Goal: Navigation & Orientation: Find specific page/section

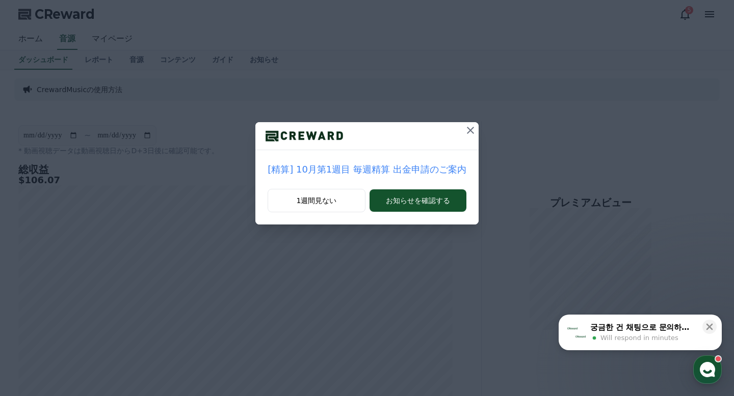
click at [473, 128] on icon at bounding box center [470, 130] width 12 height 12
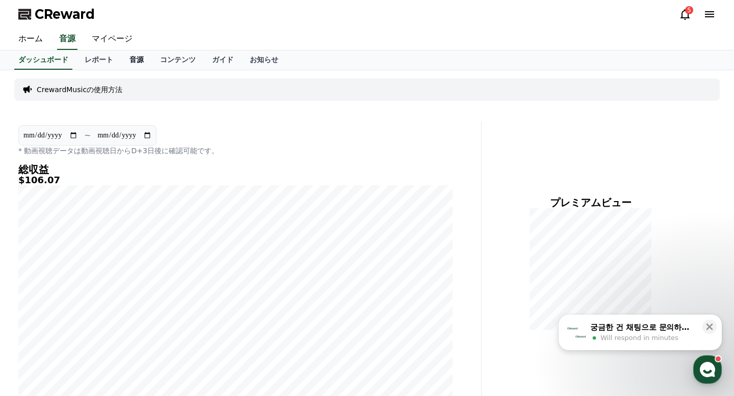
click at [133, 61] on link "音源" at bounding box center [136, 59] width 31 height 19
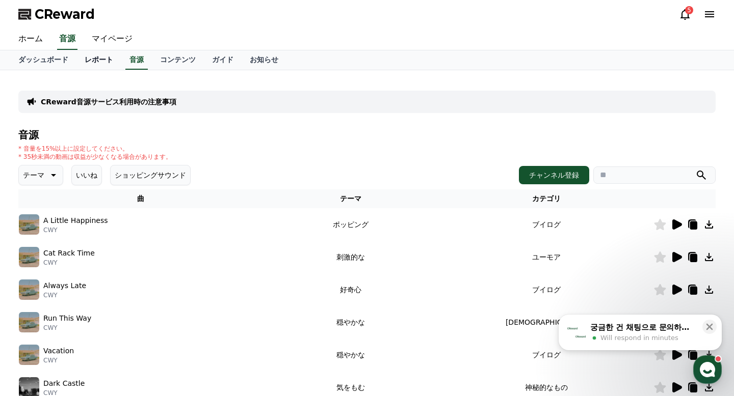
click at [91, 57] on link "レポート" at bounding box center [98, 59] width 45 height 19
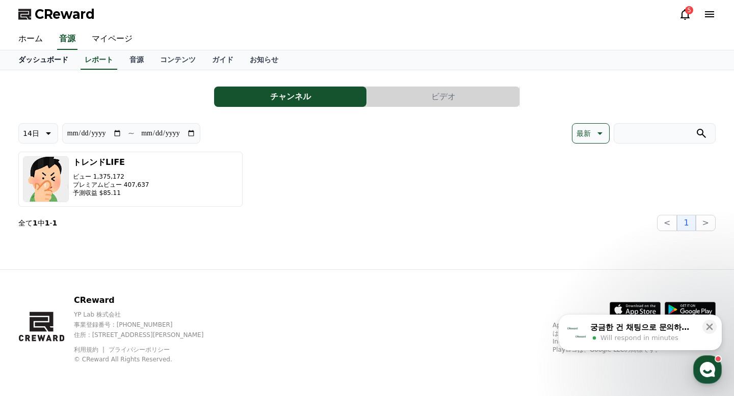
click at [49, 57] on link "ダッシュボード" at bounding box center [43, 59] width 66 height 19
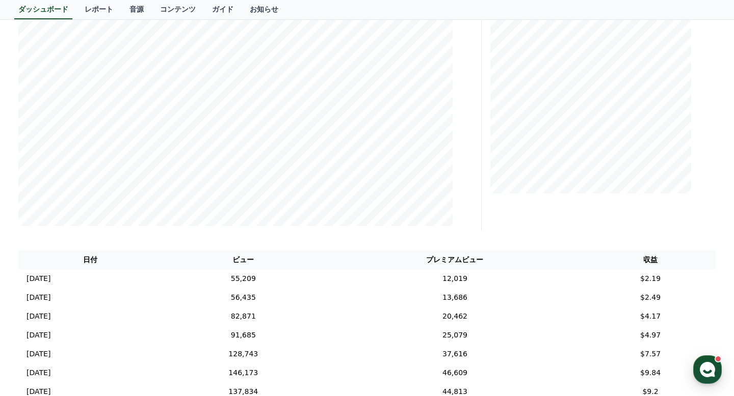
scroll to position [182, 0]
